Goal: Information Seeking & Learning: Understand process/instructions

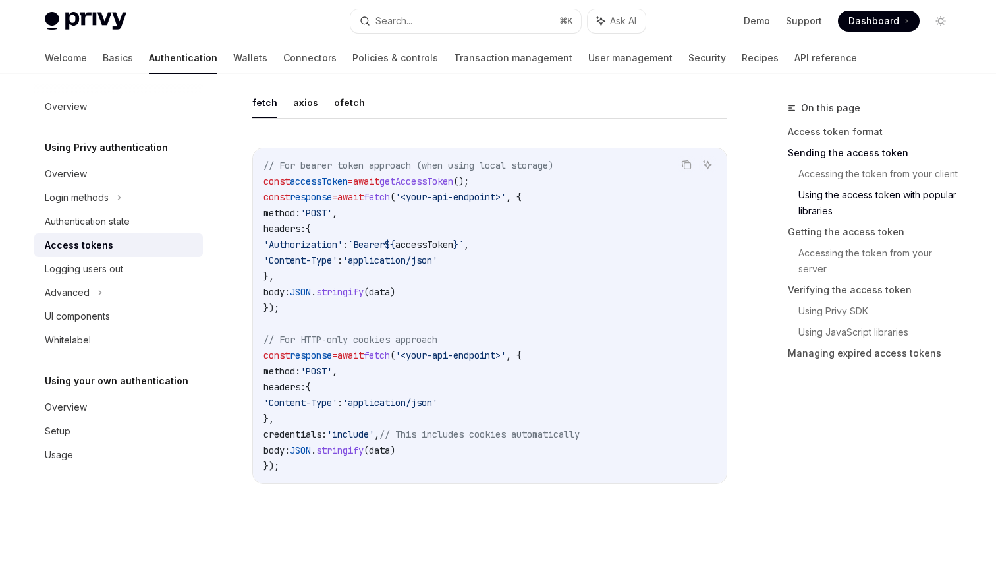
scroll to position [1194, 0]
click at [295, 102] on button "axios" at bounding box center [305, 104] width 25 height 31
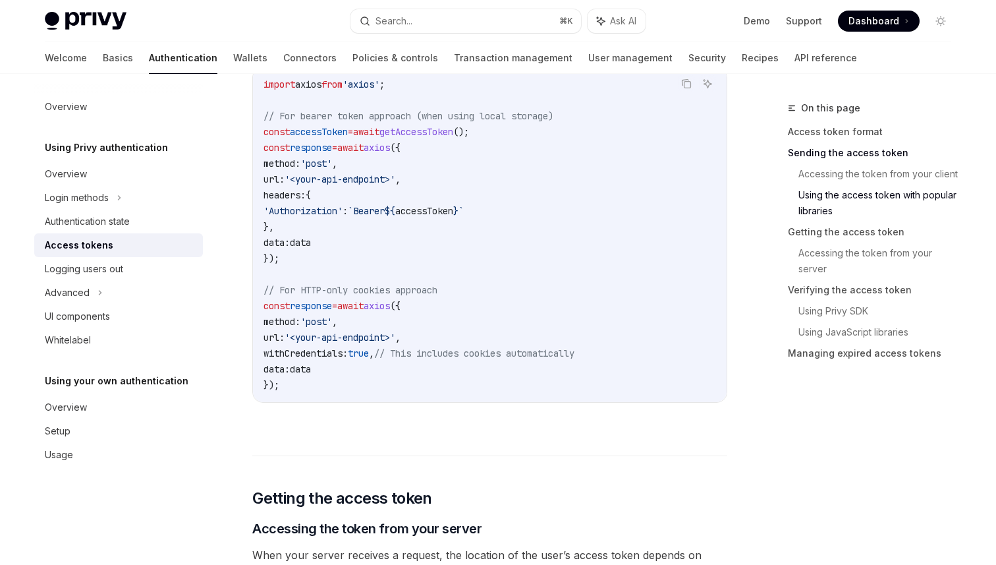
scroll to position [1279, 0]
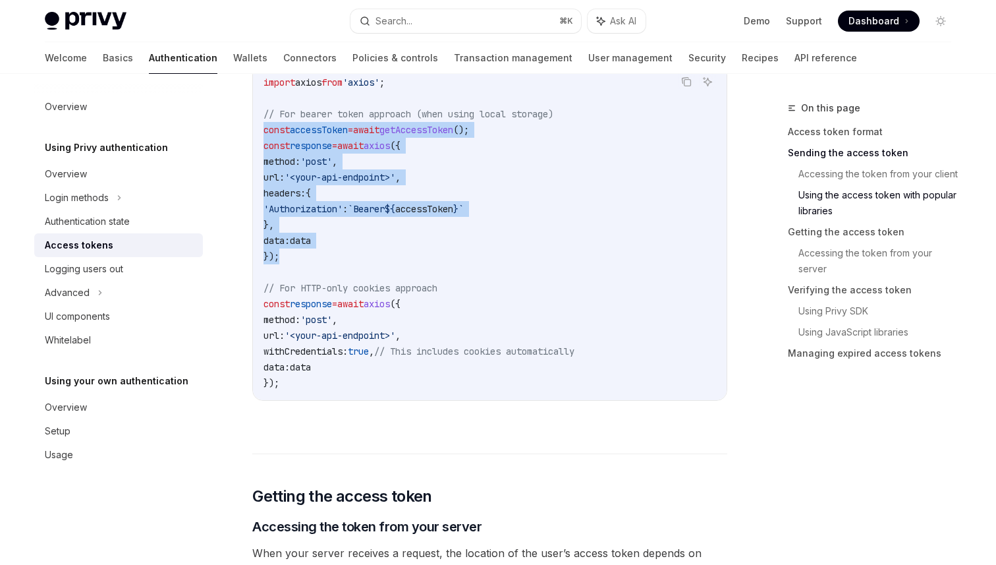
drag, startPoint x: 322, startPoint y: 253, endPoint x: 248, endPoint y: 136, distance: 138.3
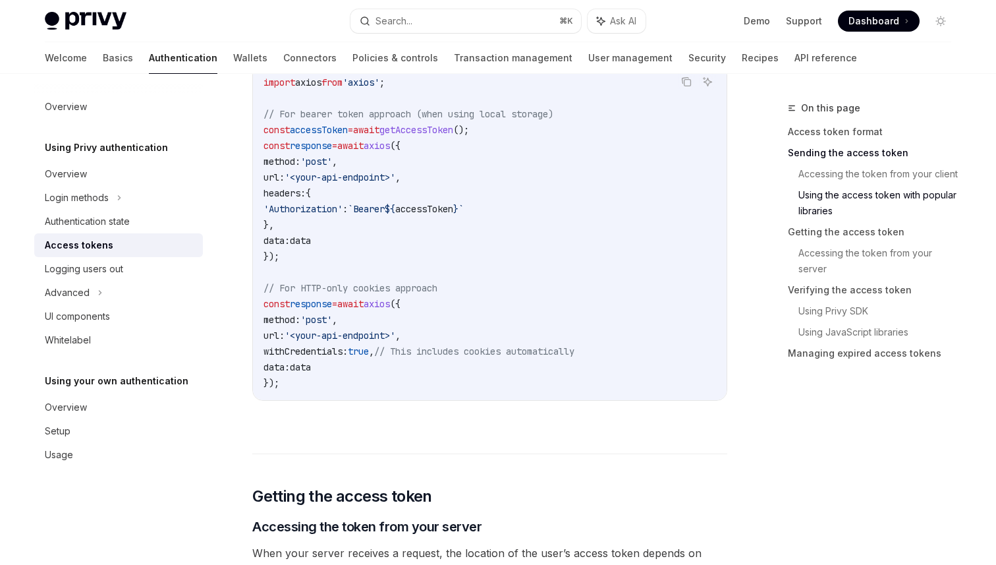
click at [364, 300] on span "await" at bounding box center [350, 304] width 26 height 12
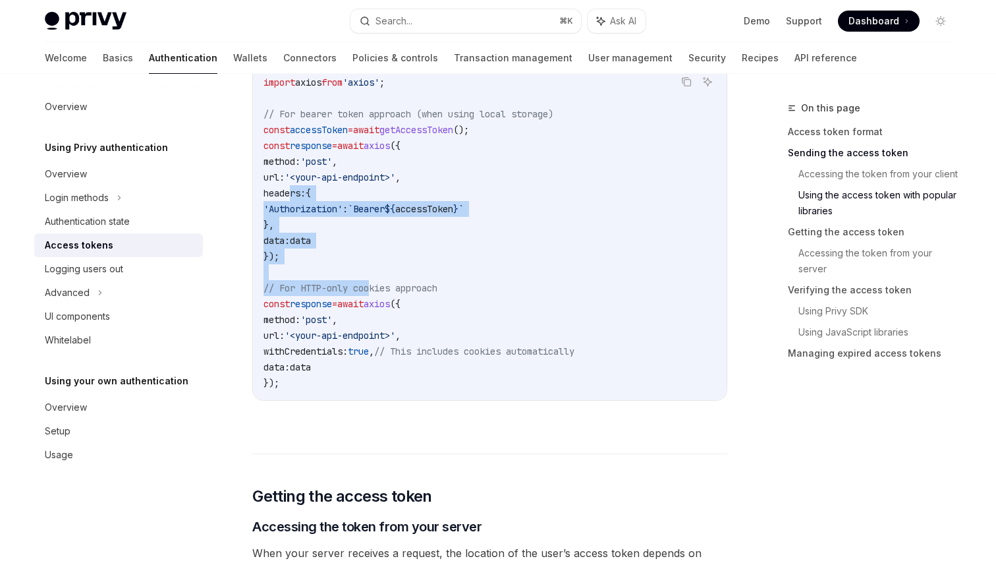
drag, startPoint x: 376, startPoint y: 279, endPoint x: 286, endPoint y: 183, distance: 131.9
click at [286, 183] on code "import axios from 'axios' ; // For bearer token approach (when using local stor…" at bounding box center [490, 232] width 453 height 316
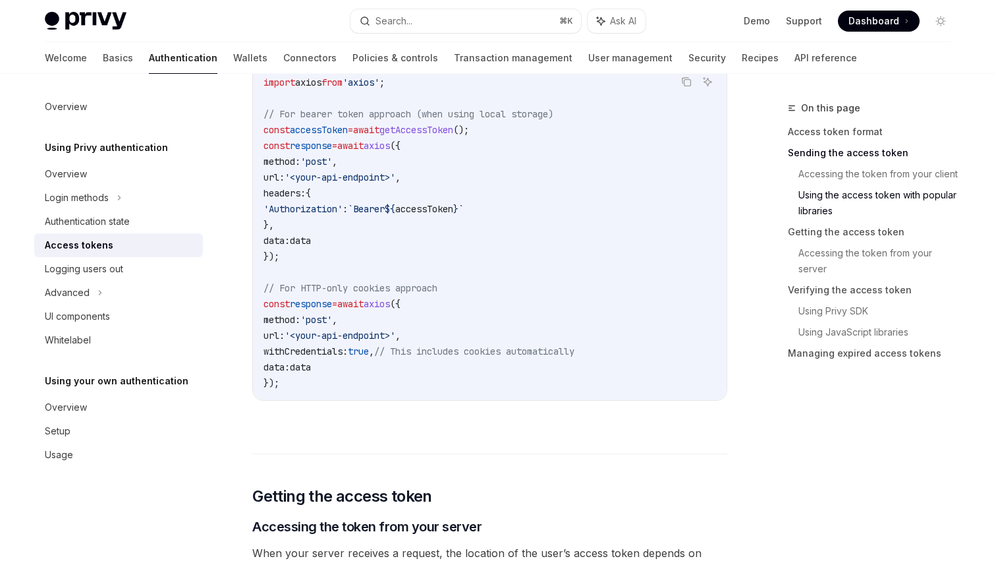
click at [344, 388] on code "import axios from 'axios' ; // For bearer token approach (when using local stor…" at bounding box center [490, 232] width 453 height 316
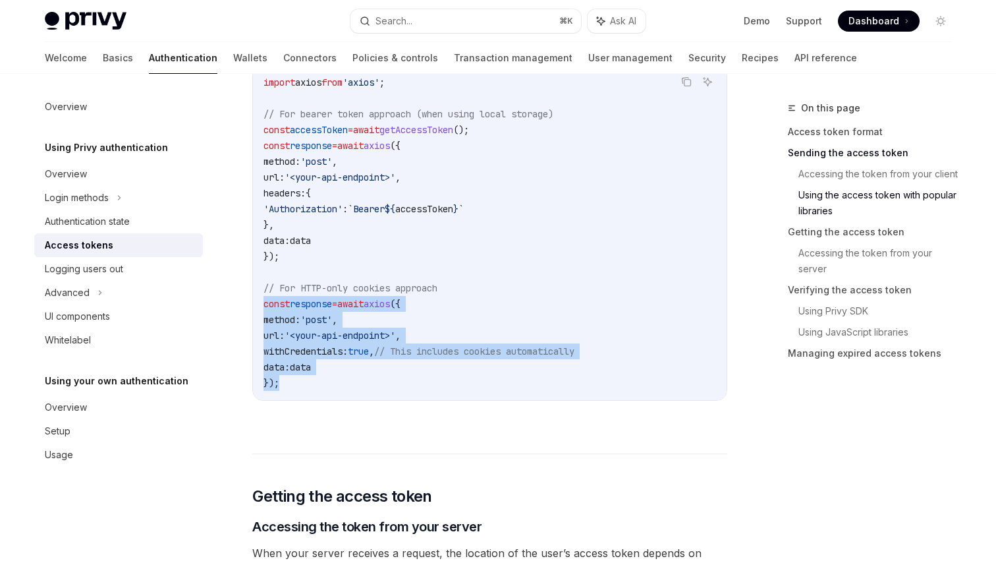
drag, startPoint x: 337, startPoint y: 377, endPoint x: 245, endPoint y: 298, distance: 122.0
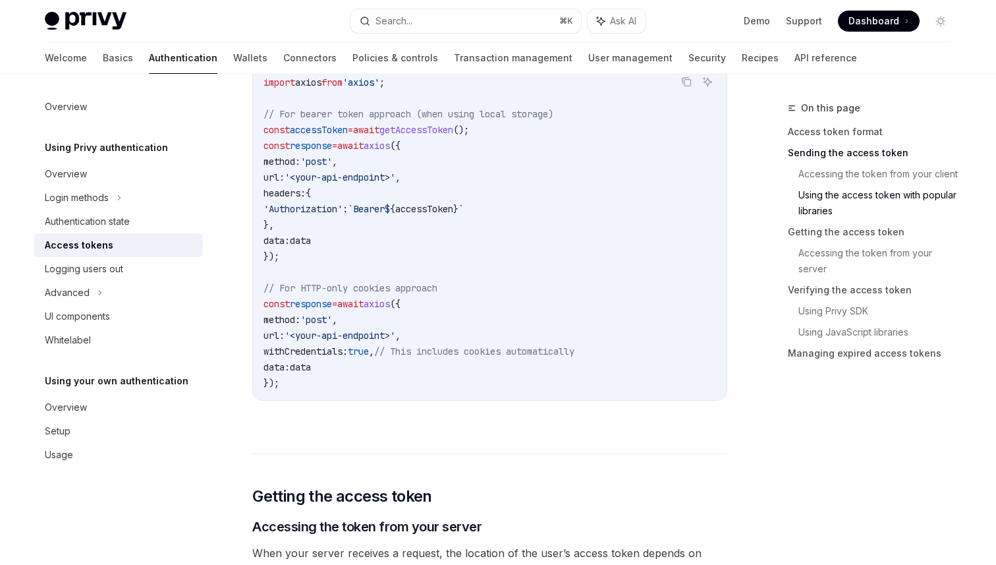
click at [322, 388] on code "import axios from 'axios' ; // For bearer token approach (when using local stor…" at bounding box center [490, 232] width 453 height 316
drag, startPoint x: 273, startPoint y: 353, endPoint x: 538, endPoint y: 352, distance: 265.6
click at [538, 352] on span "withCredentials: true , // This includes cookies automatically" at bounding box center [419, 351] width 311 height 12
click at [534, 363] on code "import axios from 'axios' ; // For bearer token approach (when using local stor…" at bounding box center [490, 232] width 453 height 316
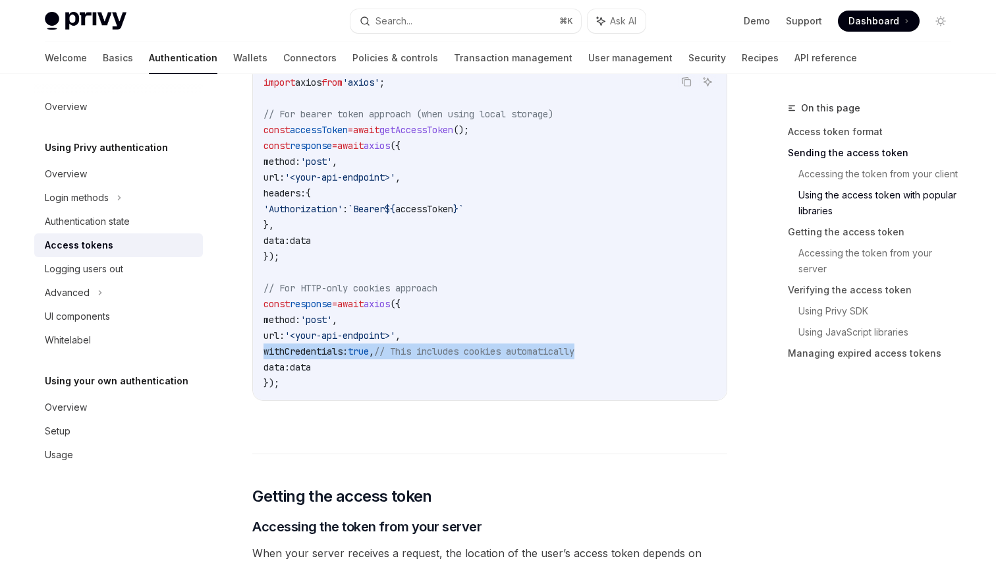
drag, startPoint x: 266, startPoint y: 348, endPoint x: 639, endPoint y: 352, distance: 373.7
click at [641, 352] on code "import axios from 'axios' ; // For bearer token approach (when using local stor…" at bounding box center [490, 232] width 453 height 316
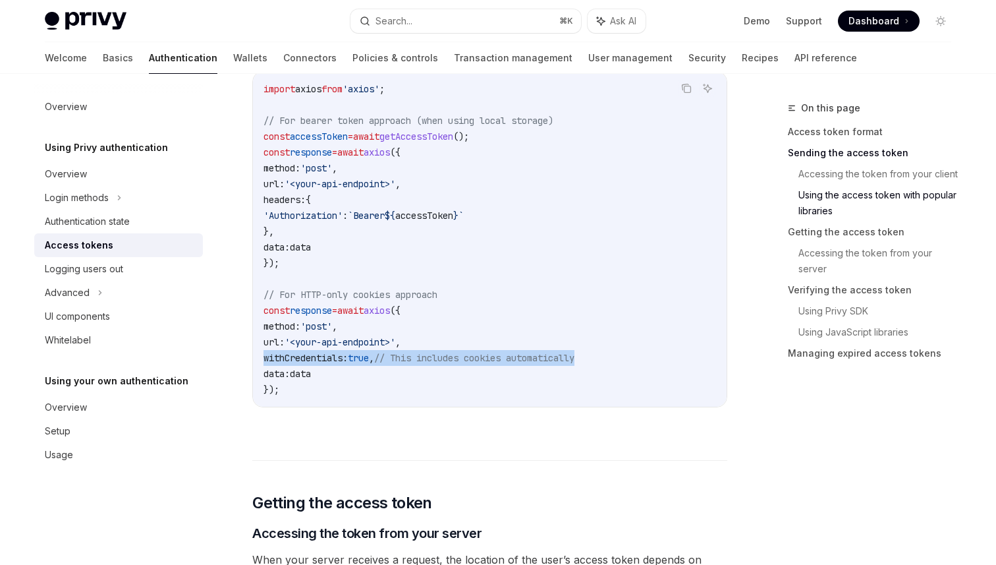
scroll to position [1244, 0]
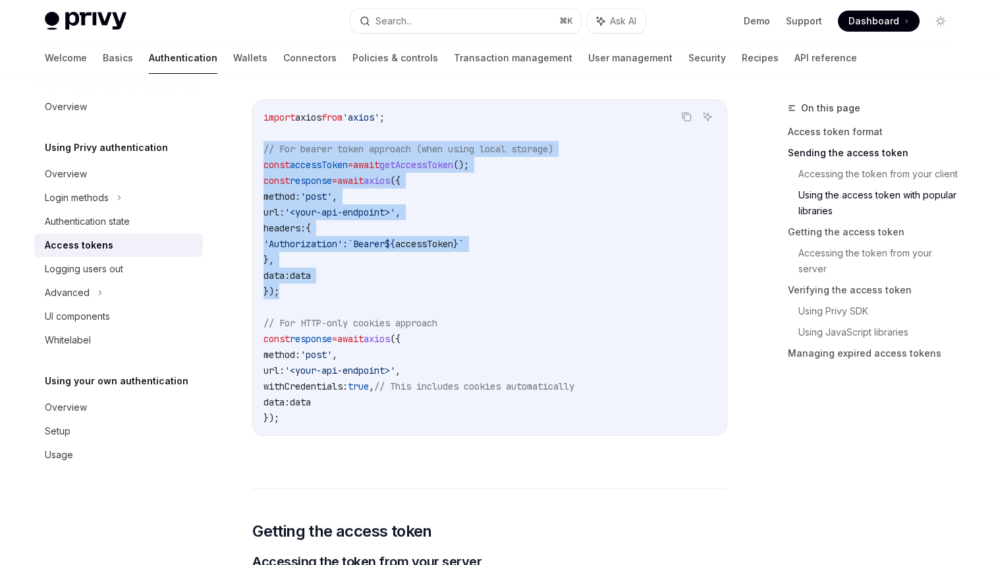
drag, startPoint x: 303, startPoint y: 296, endPoint x: 252, endPoint y: 148, distance: 156.7
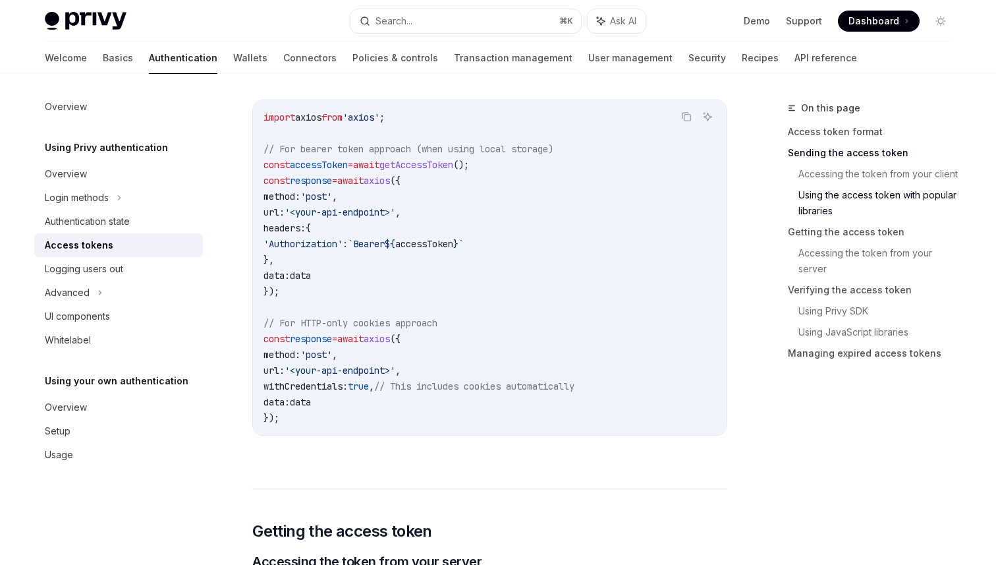
click at [372, 314] on code "import axios from 'axios' ; // For bearer token approach (when using local stor…" at bounding box center [490, 267] width 453 height 316
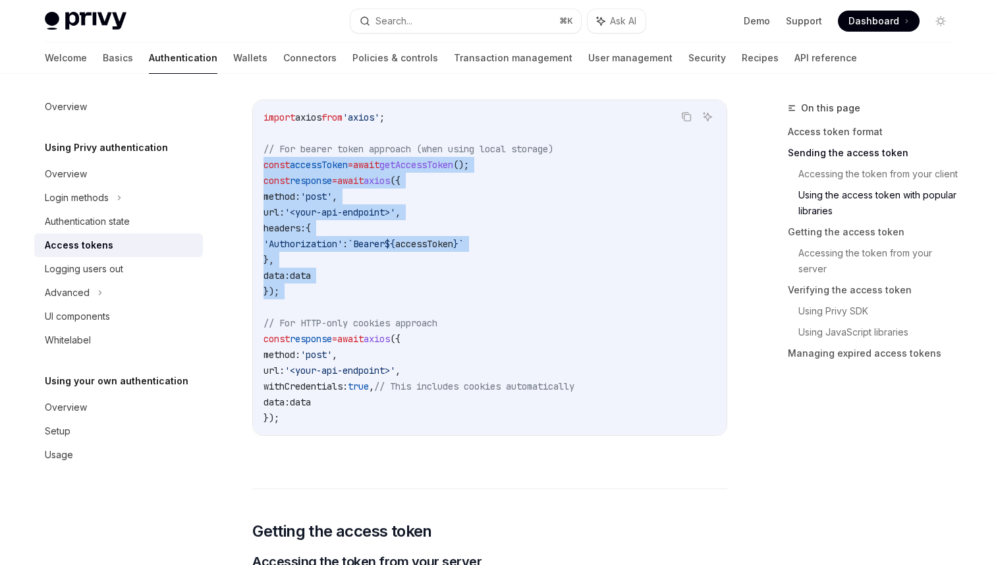
drag, startPoint x: 405, startPoint y: 299, endPoint x: 227, endPoint y: 168, distance: 221.6
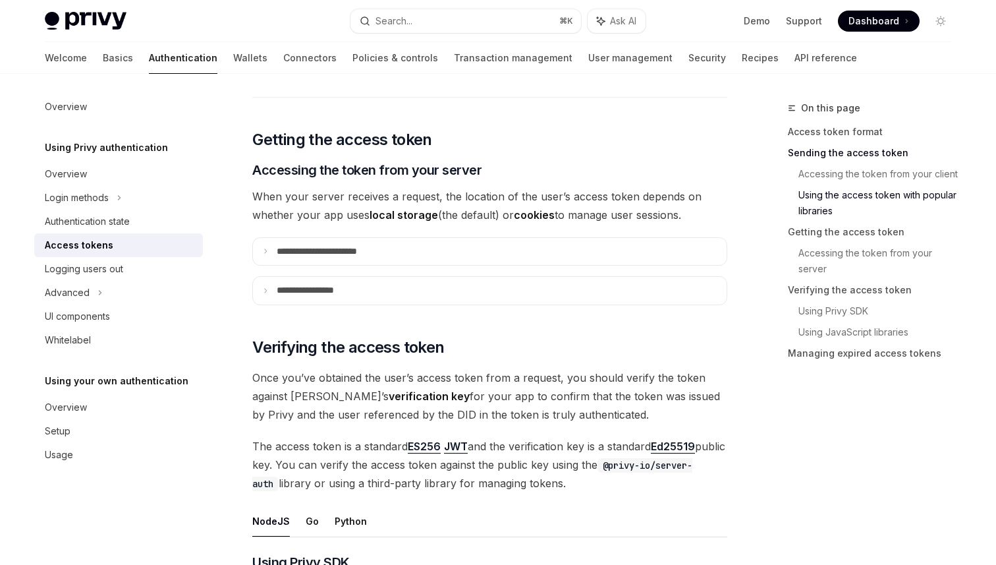
scroll to position [1640, 0]
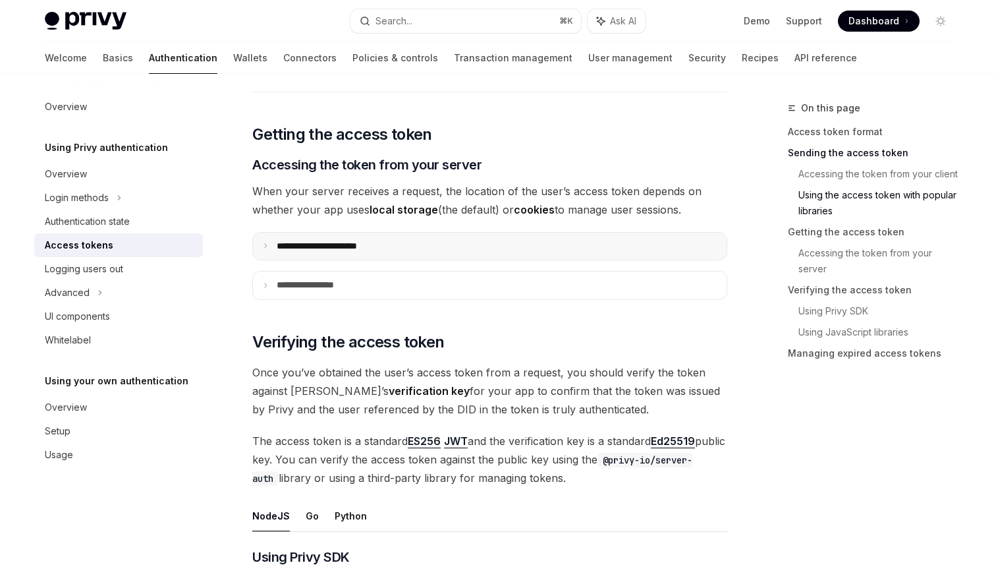
click at [363, 241] on p "**********" at bounding box center [332, 247] width 110 height 12
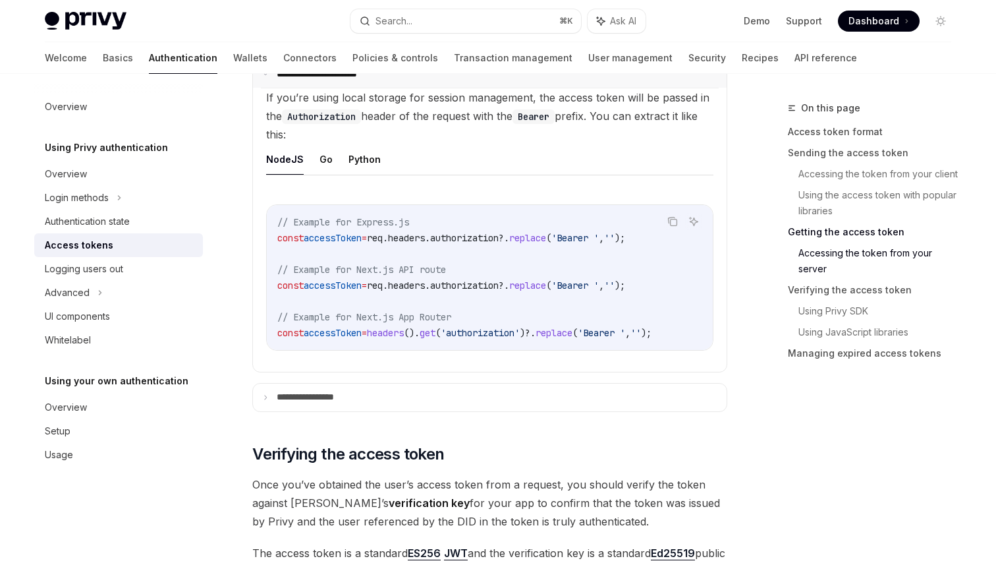
scroll to position [1819, 0]
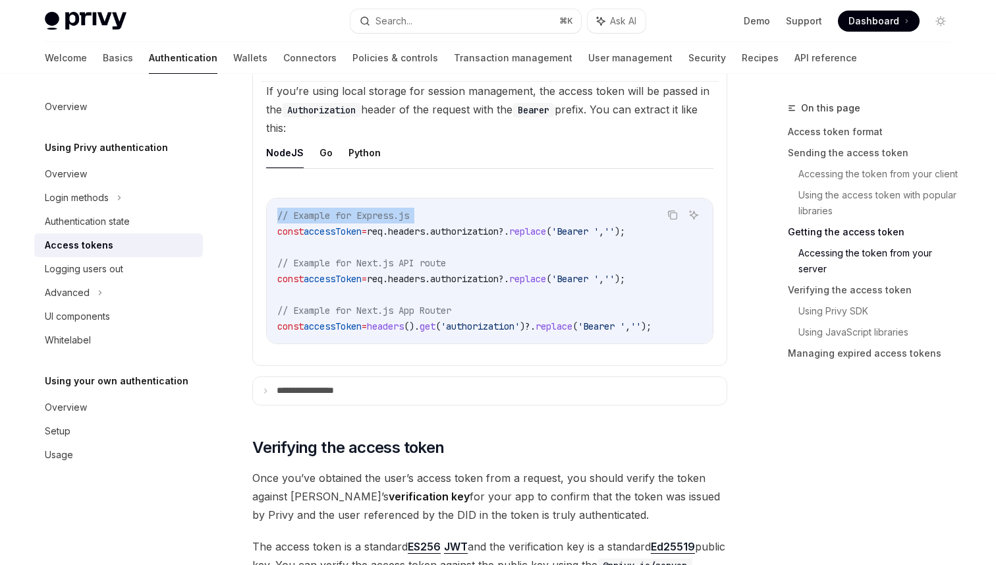
drag, startPoint x: 277, startPoint y: 231, endPoint x: 665, endPoint y: 232, distance: 388.2
click at [666, 232] on div "Copy Ask AI // Example for Express.js const accessToken = req . headers . autho…" at bounding box center [489, 271] width 447 height 146
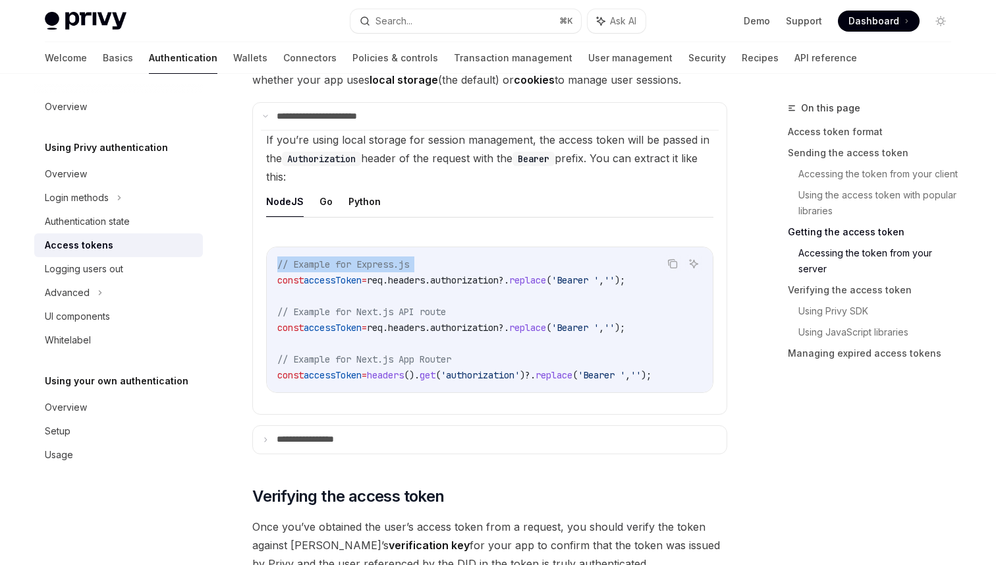
scroll to position [1659, 0]
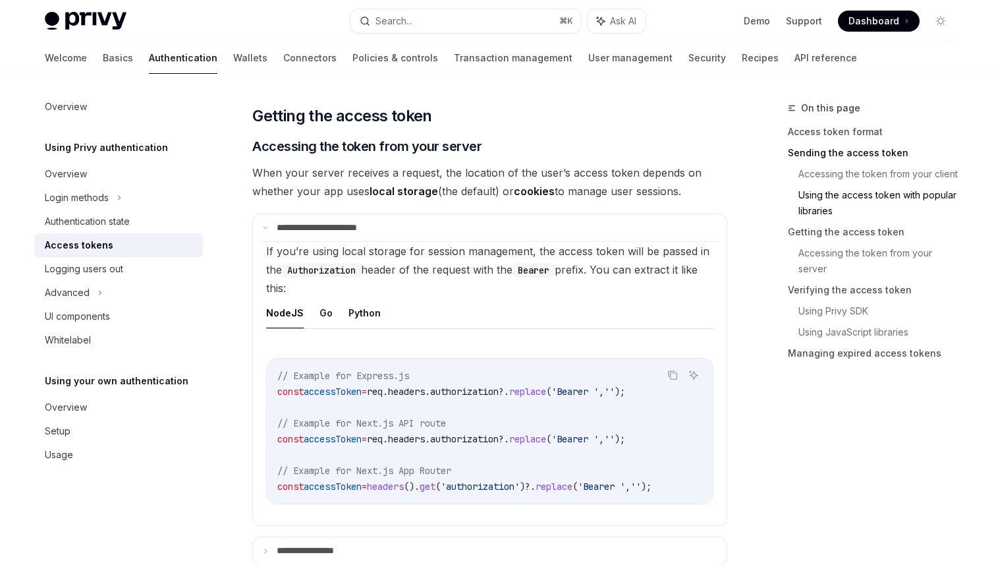
click at [331, 306] on ul "NodeJS Go Python" at bounding box center [489, 313] width 447 height 32
click at [332, 310] on ul "NodeJS Go Python" at bounding box center [489, 313] width 447 height 32
click at [321, 310] on button "Go" at bounding box center [326, 312] width 13 height 31
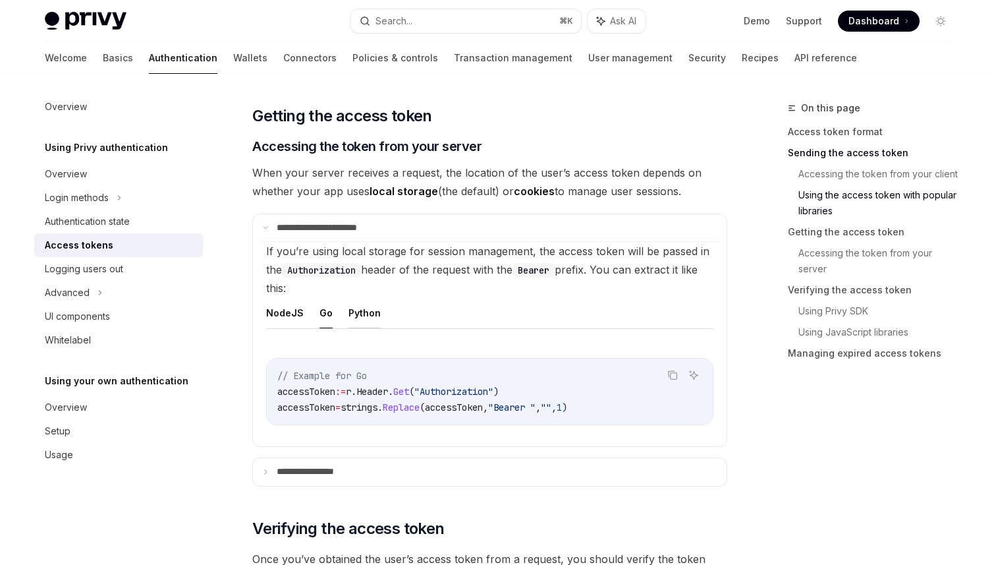
click at [353, 310] on button "Python" at bounding box center [365, 312] width 32 height 31
type textarea "*"
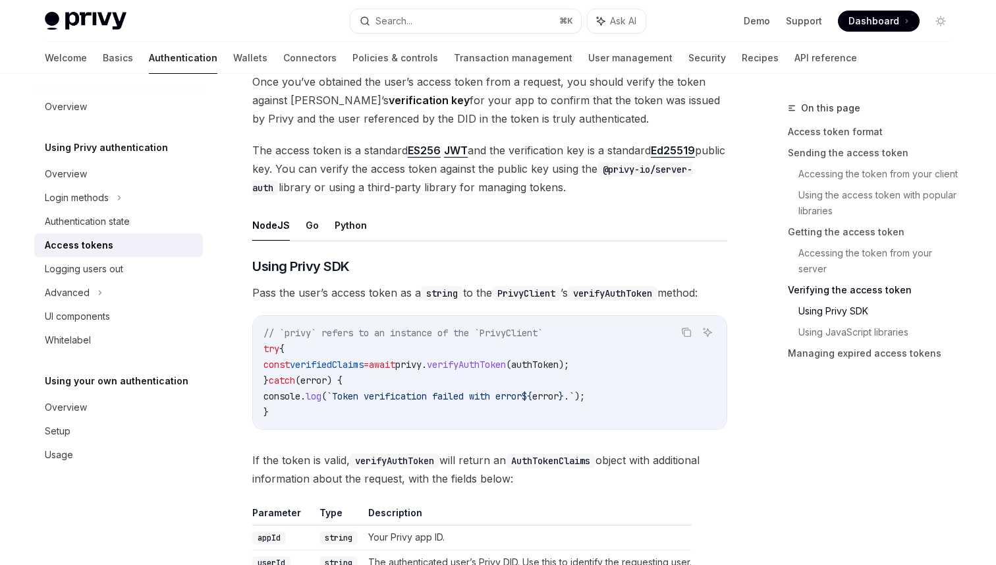
scroll to position [2148, 0]
